Goal: Task Accomplishment & Management: Use online tool/utility

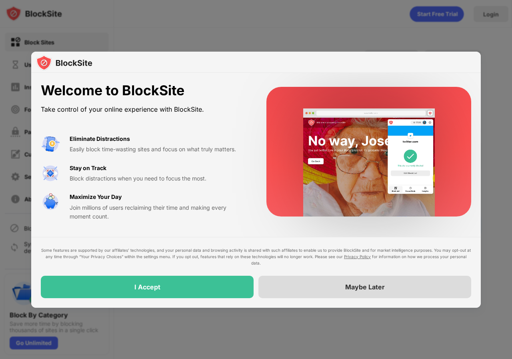
click at [373, 286] on div "Maybe Later" at bounding box center [365, 287] width 40 height 8
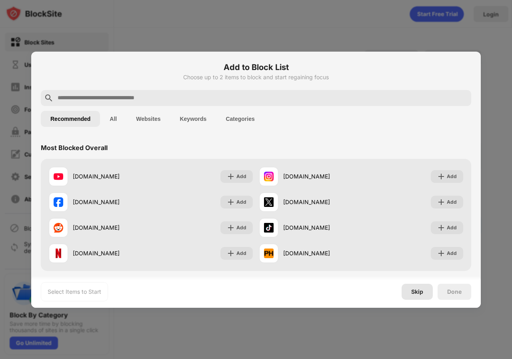
click at [412, 293] on div "Skip" at bounding box center [417, 291] width 12 height 6
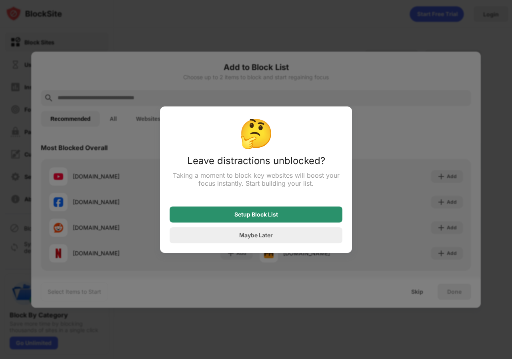
click at [291, 213] on div "Setup Block List" at bounding box center [256, 214] width 173 height 16
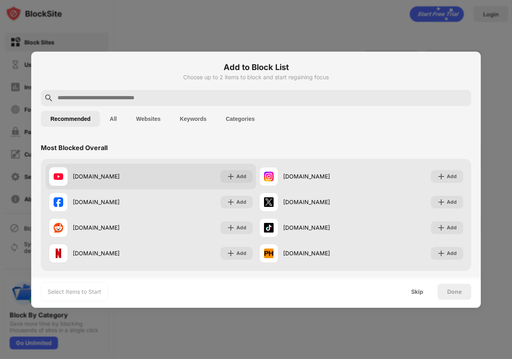
click at [96, 177] on div "[DOMAIN_NAME]" at bounding box center [112, 176] width 78 height 8
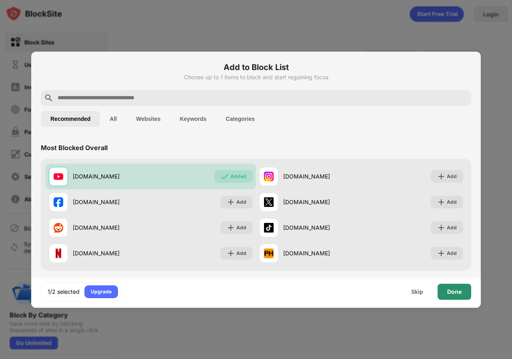
click at [457, 295] on div "Done" at bounding box center [454, 291] width 34 height 16
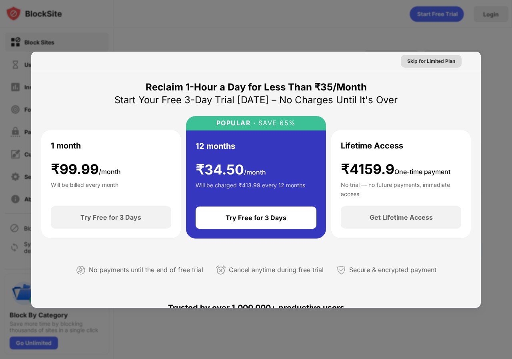
click at [432, 62] on div "Skip for Limited Plan" at bounding box center [431, 61] width 48 height 8
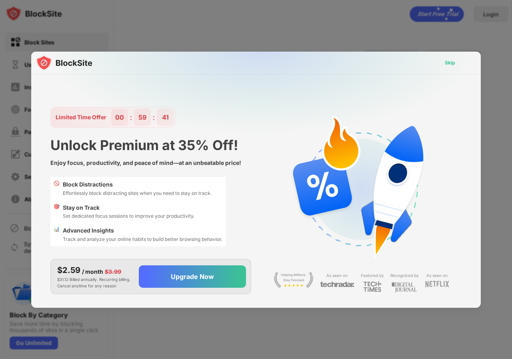
click at [451, 64] on div "Skip" at bounding box center [450, 63] width 10 height 8
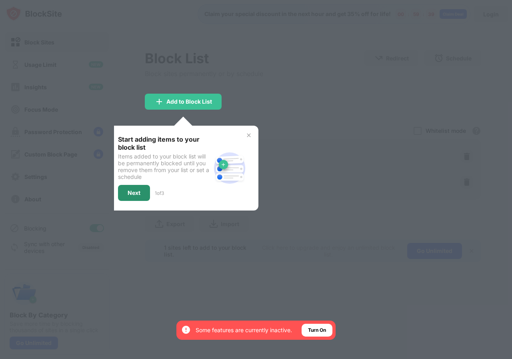
click at [134, 196] on div "Next" at bounding box center [134, 193] width 32 height 16
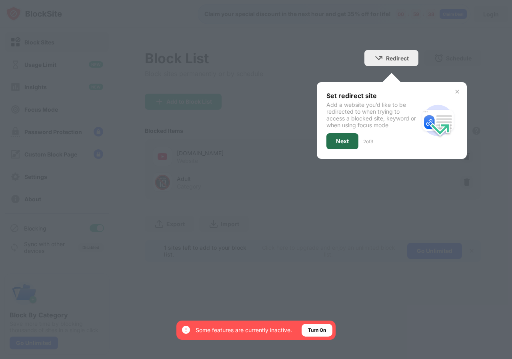
click at [350, 141] on div "Next" at bounding box center [342, 141] width 32 height 16
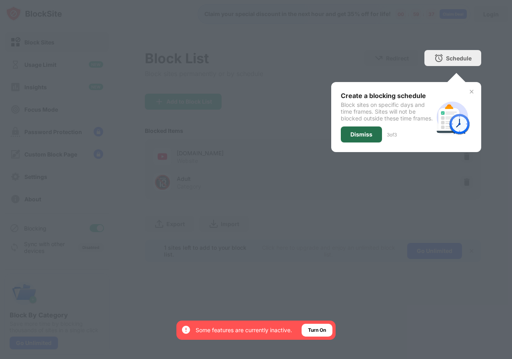
click at [367, 138] on div "Dismiss" at bounding box center [361, 134] width 22 height 6
